Goal: Information Seeking & Learning: Learn about a topic

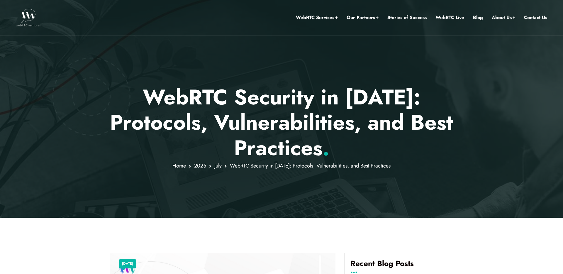
scroll to position [404, 0]
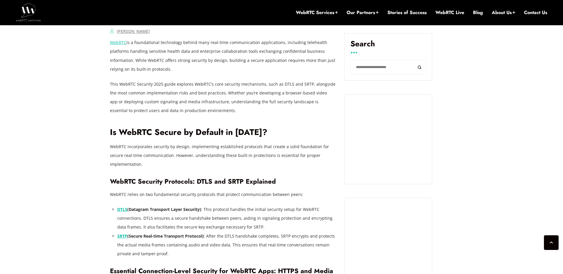
scroll to position [409, 0]
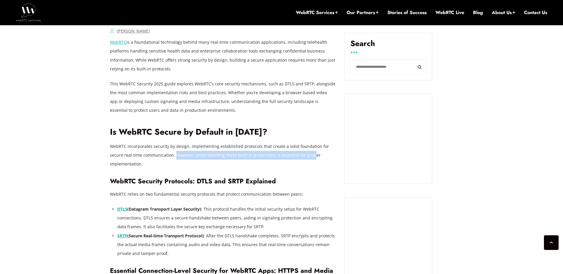
drag, startPoint x: 161, startPoint y: 155, endPoint x: 305, endPoint y: 159, distance: 143.5
click at [304, 159] on p "WebRTC incorporates security by design, implementing established protocols that…" at bounding box center [223, 155] width 226 height 26
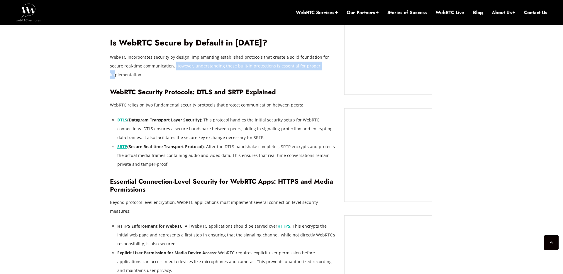
scroll to position [502, 0]
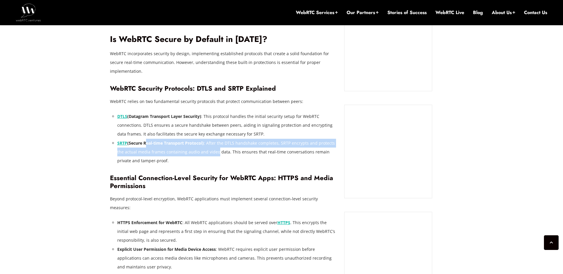
drag, startPoint x: 145, startPoint y: 135, endPoint x: 217, endPoint y: 141, distance: 71.8
click at [217, 141] on li "SRTP (Secure Real-time Transport Protocol) : After the DTLS handshake completes…" at bounding box center [226, 152] width 219 height 26
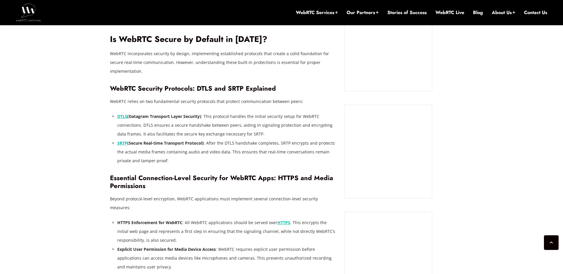
click at [226, 141] on li "SRTP (Secure Real-time Transport Protocol) : After the DTLS handshake completes…" at bounding box center [226, 152] width 219 height 26
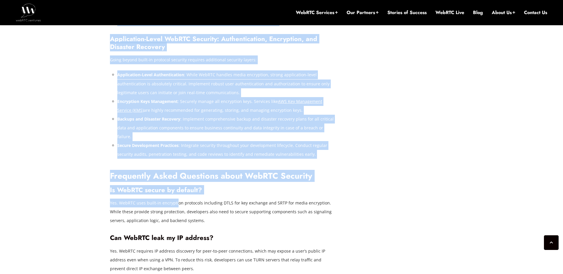
drag, startPoint x: 104, startPoint y: 141, endPoint x: 175, endPoint y: 146, distance: 71.8
click at [175, 199] on p "Yes. WebRTC uses built-in encryption protocols including DTLS for key exchange …" at bounding box center [223, 212] width 226 height 26
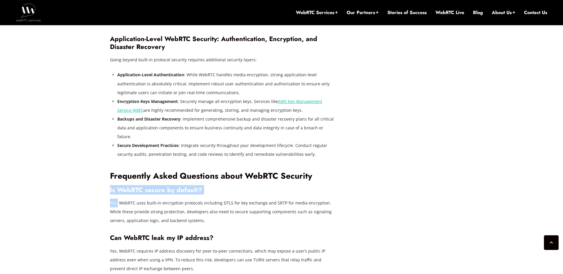
drag, startPoint x: 110, startPoint y: 138, endPoint x: 118, endPoint y: 150, distance: 14.2
